Goal: Task Accomplishment & Management: Manage account settings

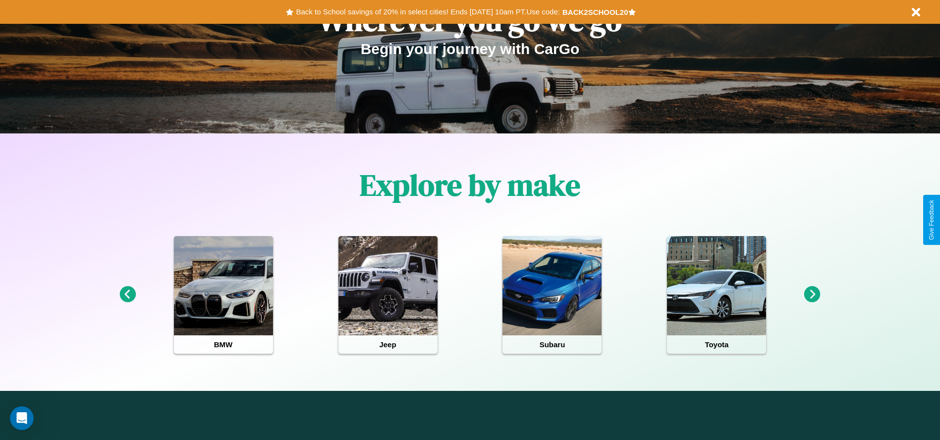
scroll to position [206, 0]
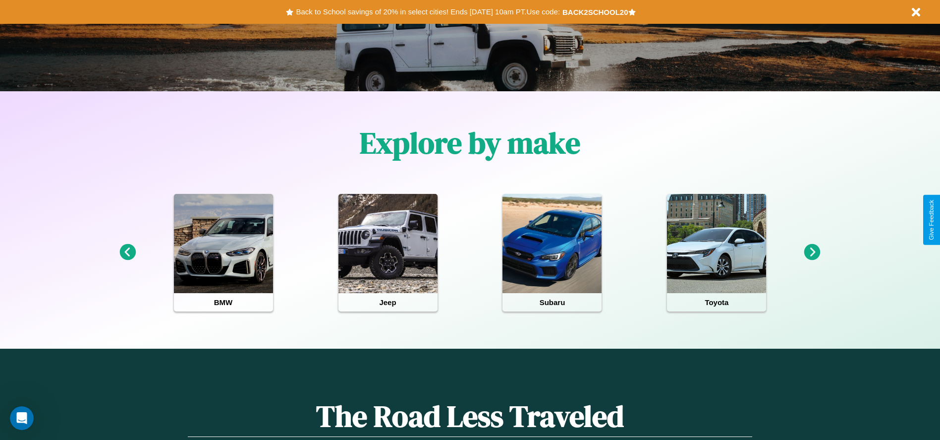
click at [812, 252] on icon at bounding box center [812, 252] width 16 height 16
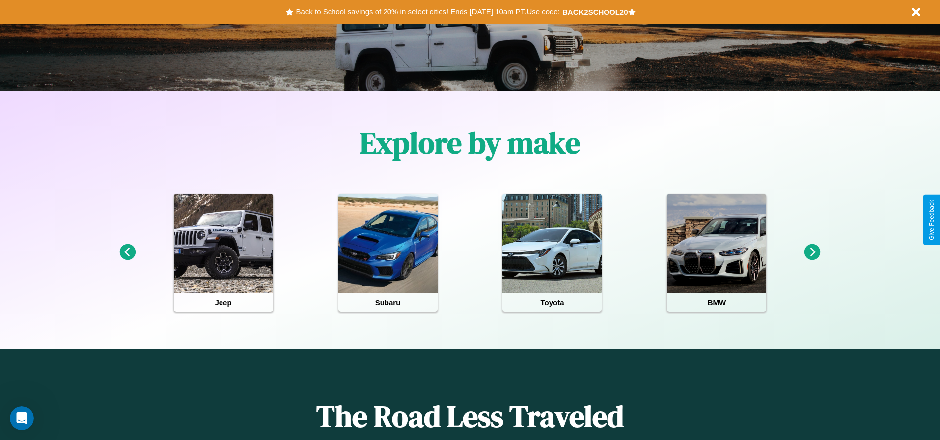
click at [812, 252] on icon at bounding box center [812, 252] width 16 height 16
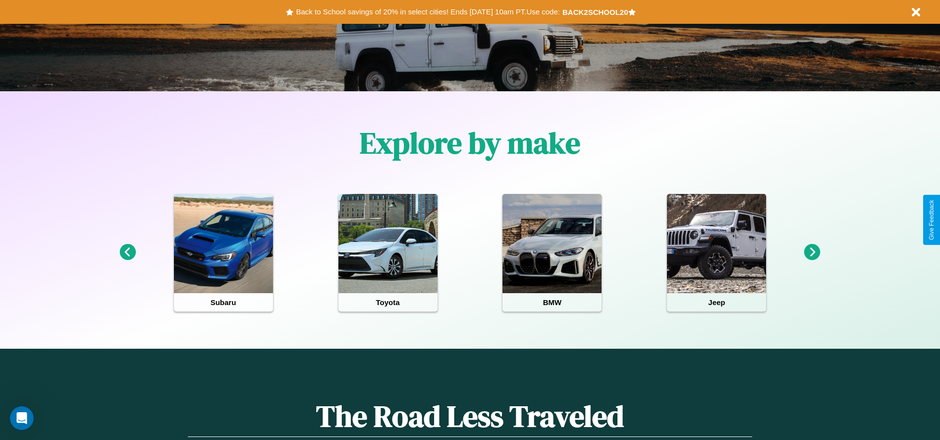
click at [812, 252] on icon at bounding box center [812, 252] width 16 height 16
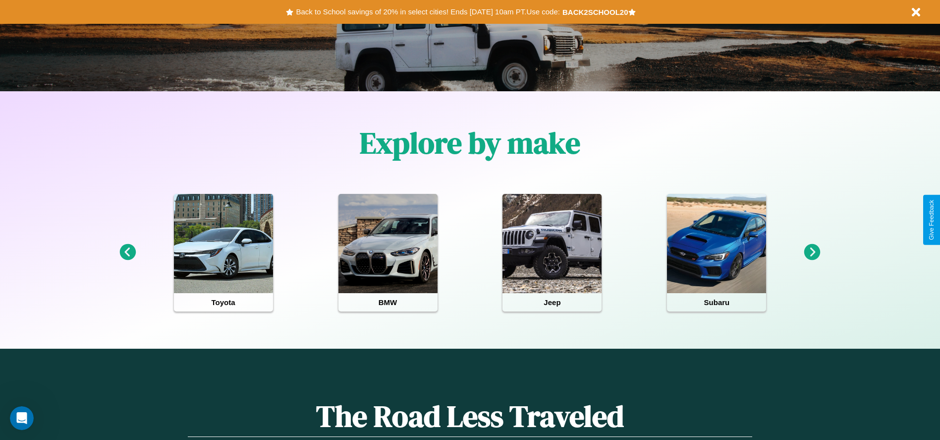
click at [812, 252] on icon at bounding box center [812, 252] width 16 height 16
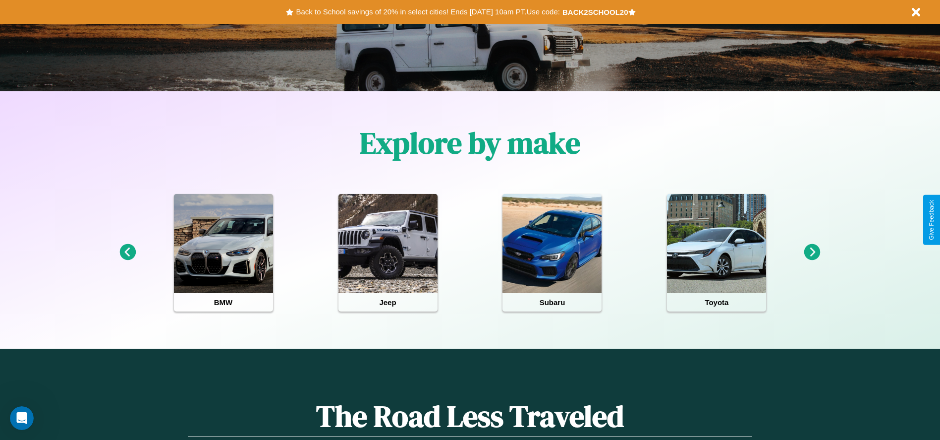
click at [812, 252] on icon at bounding box center [812, 252] width 16 height 16
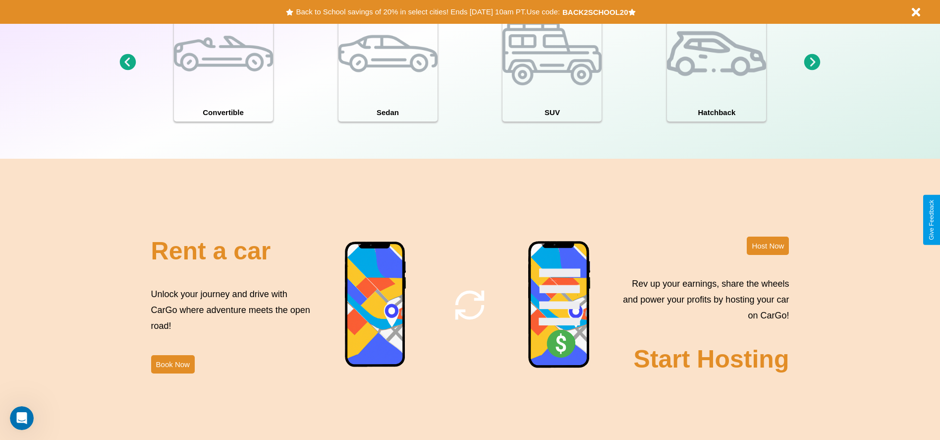
scroll to position [1422, 0]
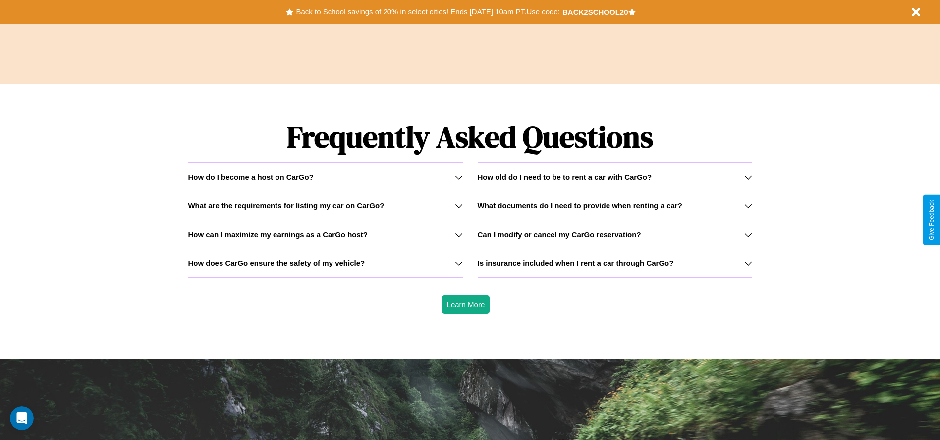
click at [458, 263] on icon at bounding box center [459, 263] width 8 height 8
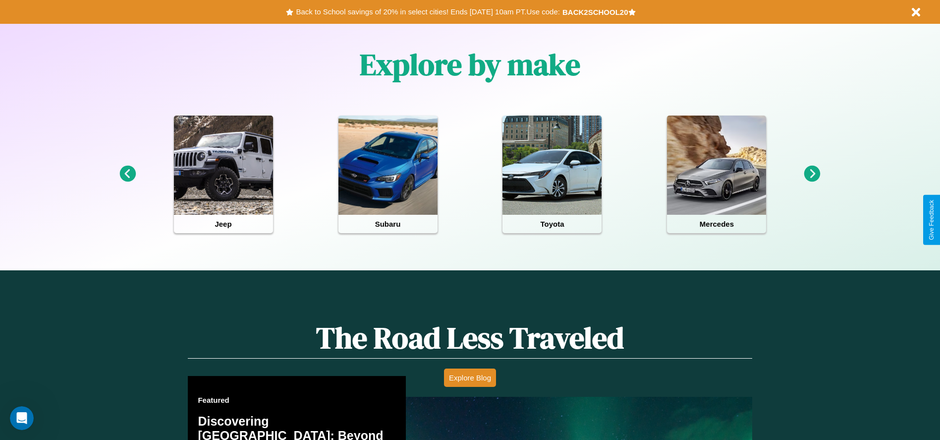
scroll to position [0, 0]
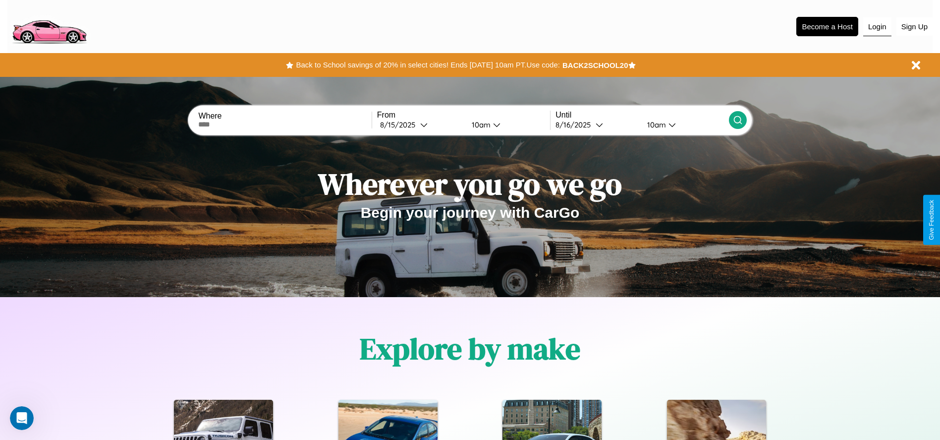
click at [877, 26] on button "Login" at bounding box center [877, 26] width 28 height 19
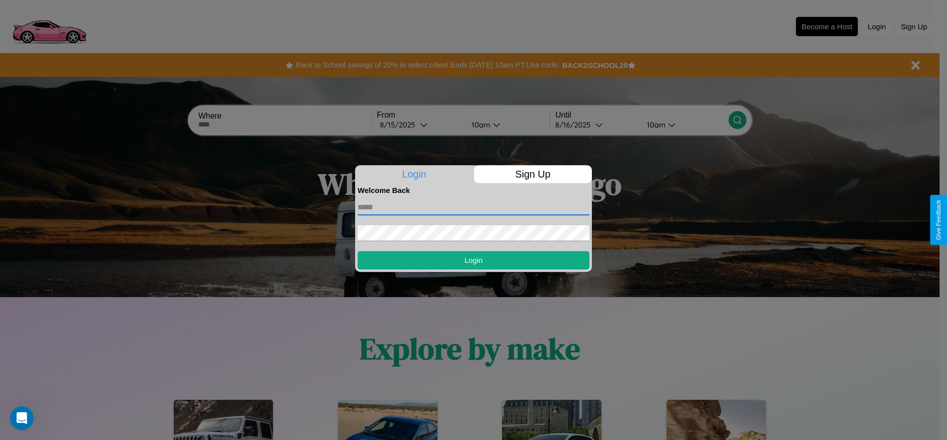
click at [474, 207] on input "text" at bounding box center [474, 207] width 232 height 16
type input "**********"
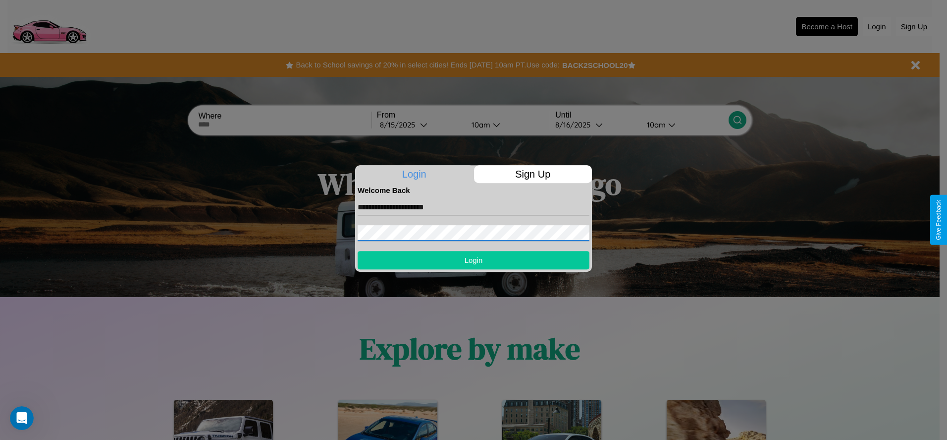
click at [474, 260] on button "Login" at bounding box center [474, 260] width 232 height 18
